Goal: Navigation & Orientation: Find specific page/section

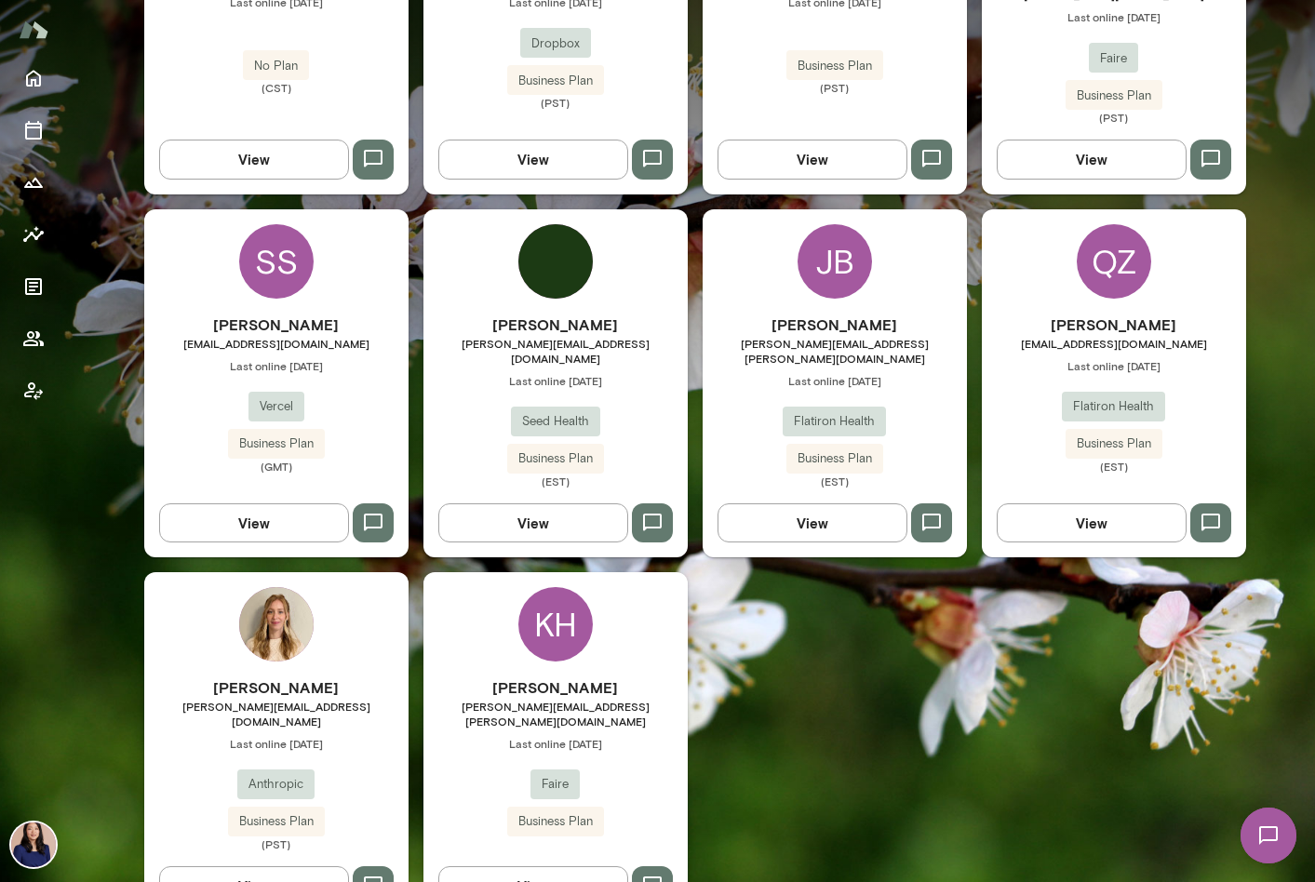
scroll to position [1143, 0]
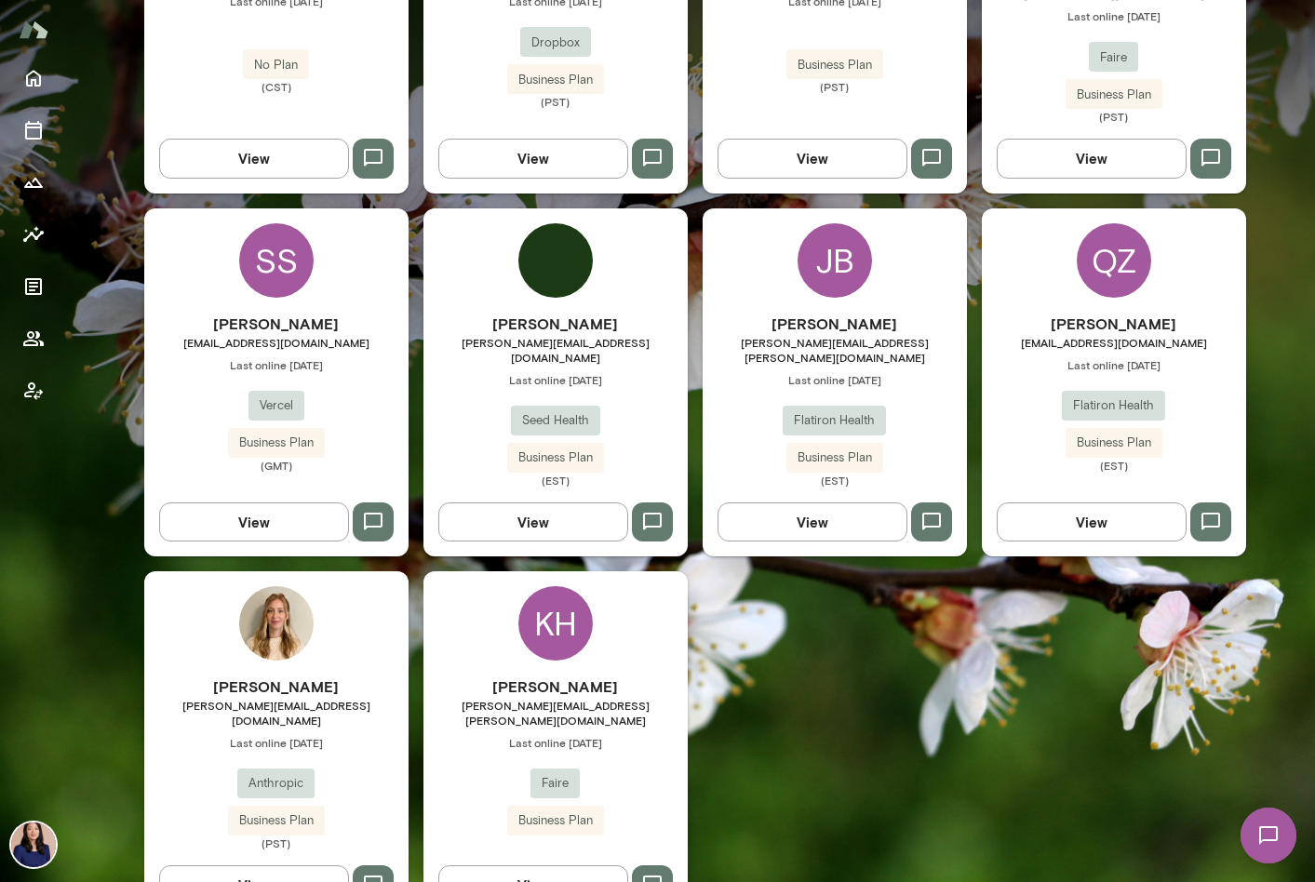
click at [531, 586] on div "KH" at bounding box center [555, 623] width 74 height 74
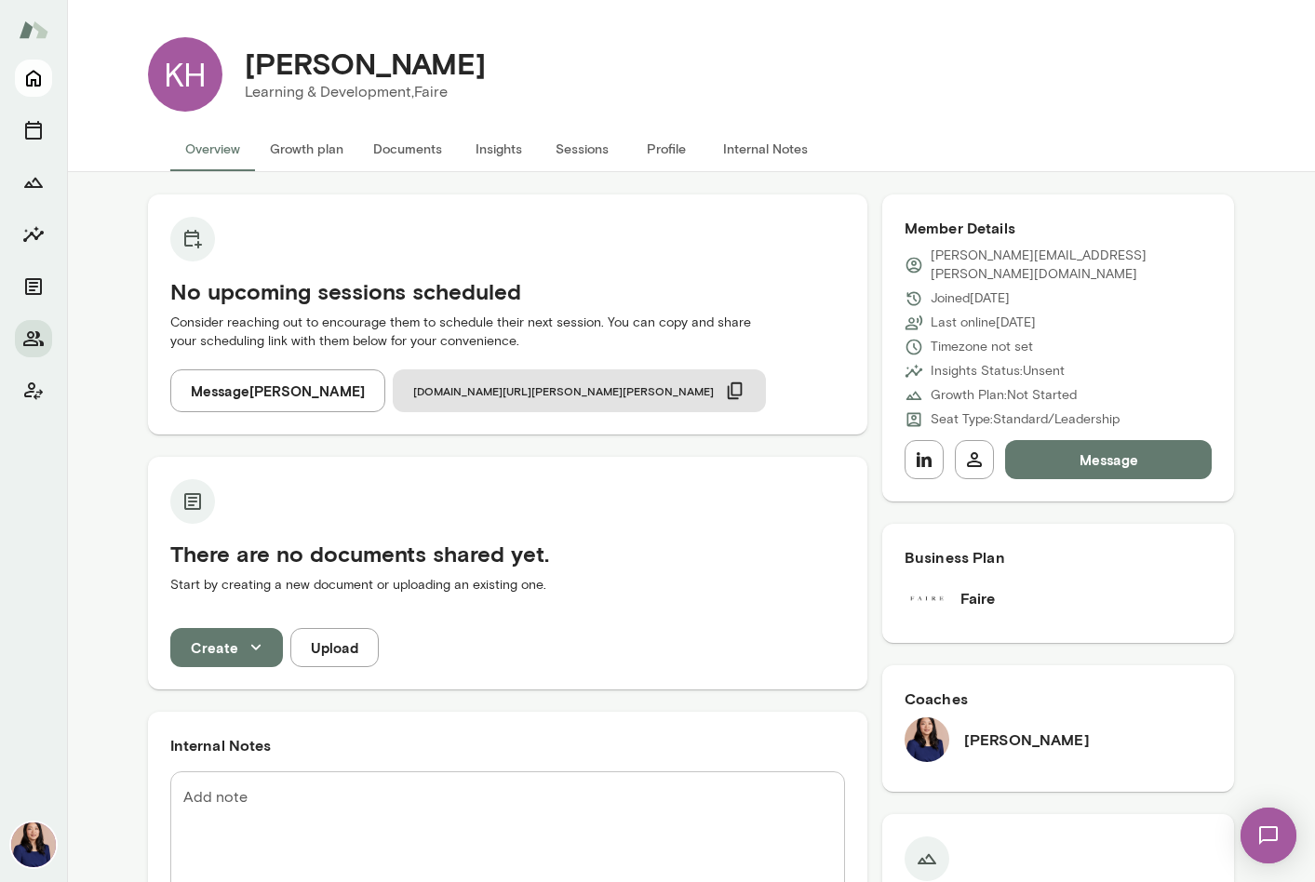
click at [14, 78] on div at bounding box center [33, 471] width 67 height 823
click at [25, 77] on icon "Home" at bounding box center [33, 78] width 22 height 22
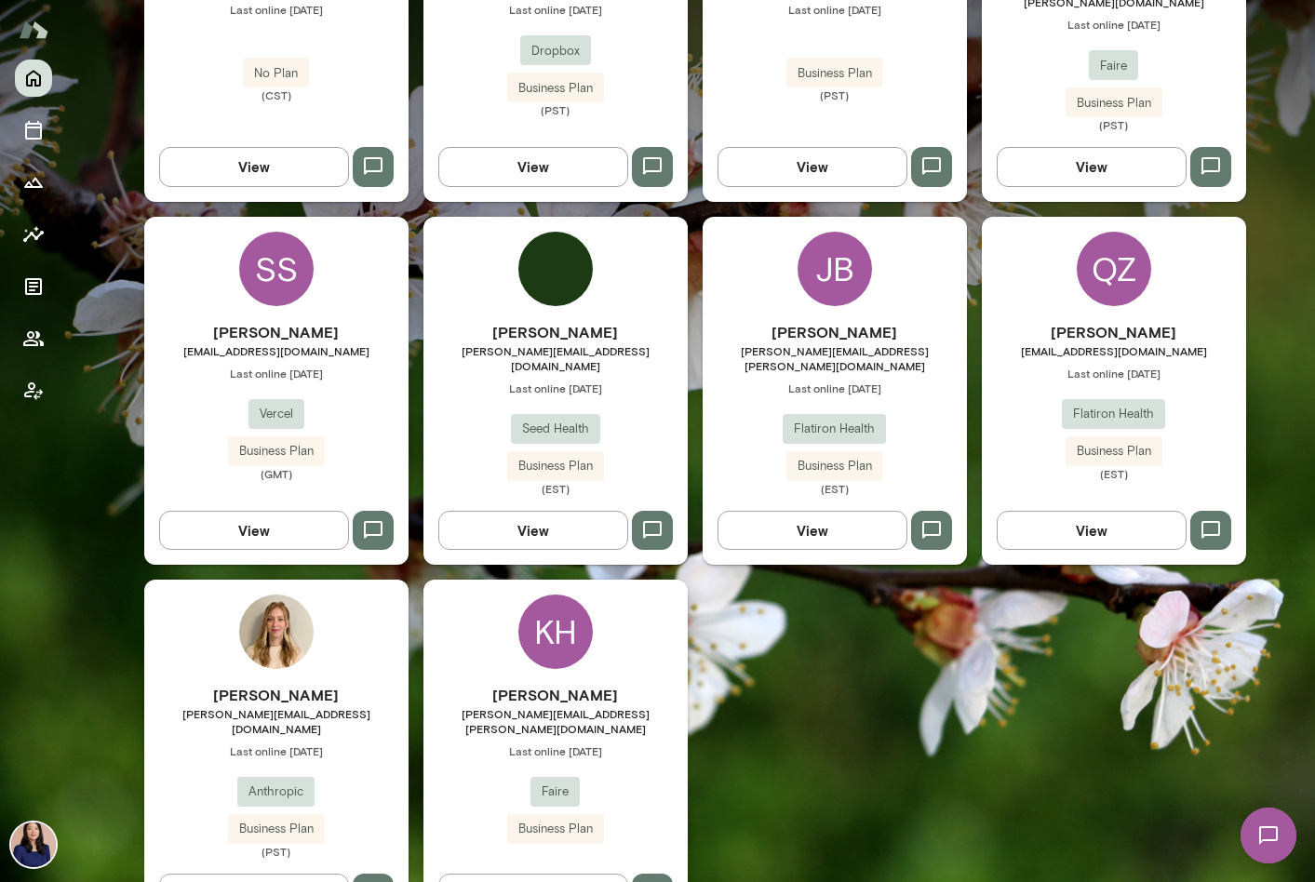
scroll to position [1143, 0]
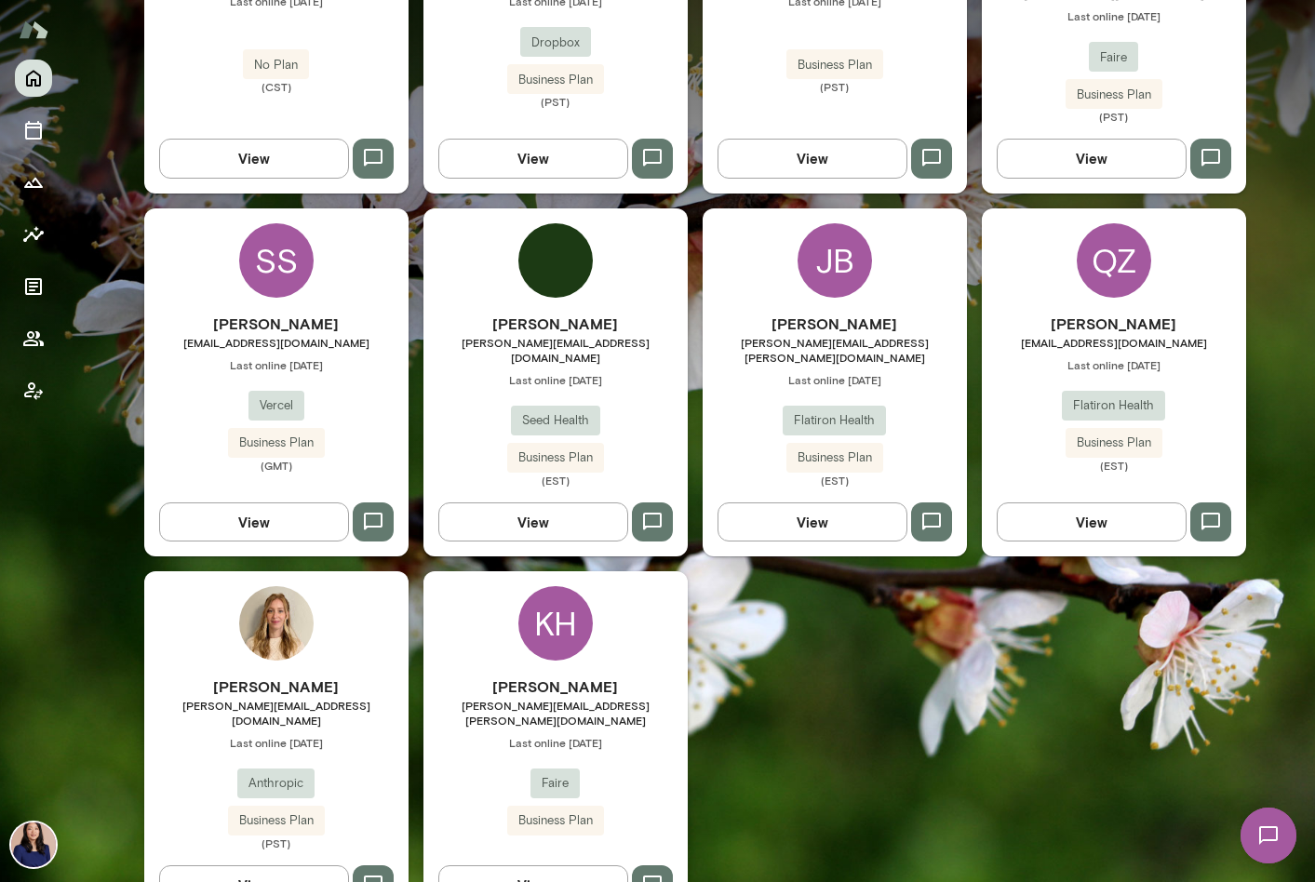
click at [277, 586] on img at bounding box center [276, 623] width 74 height 74
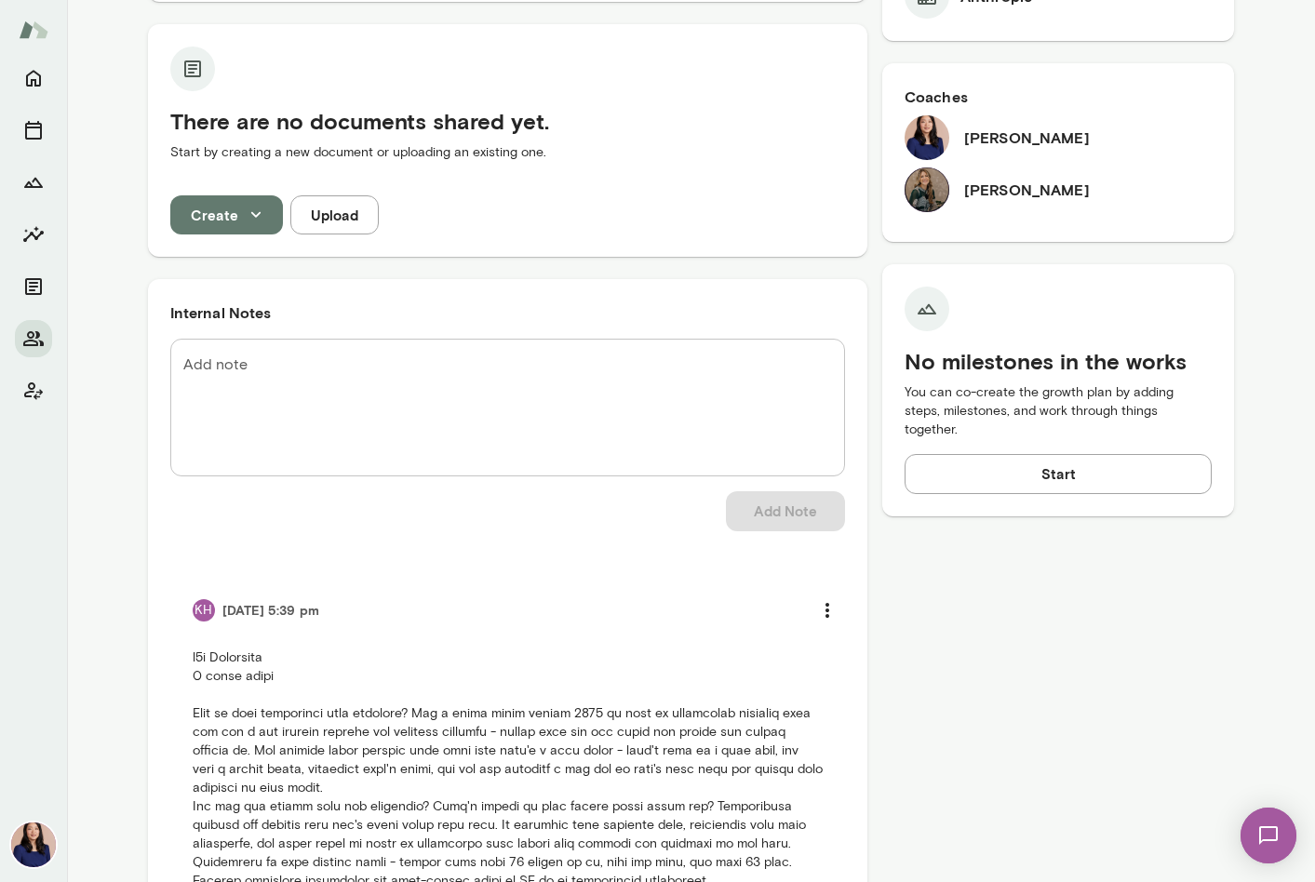
scroll to position [1072, 0]
